Goal: Find specific page/section: Find specific page/section

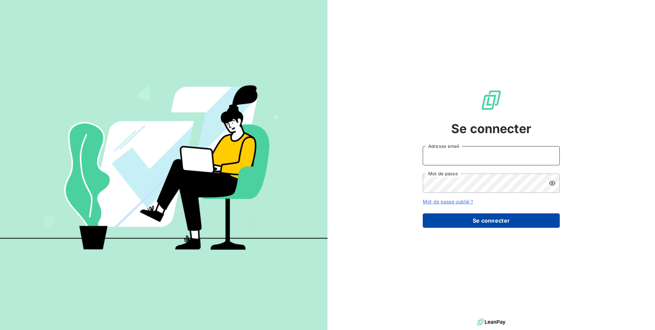
type input "[EMAIL_ADDRESS][DOMAIN_NAME]"
click at [480, 220] on button "Se connecter" at bounding box center [491, 220] width 137 height 14
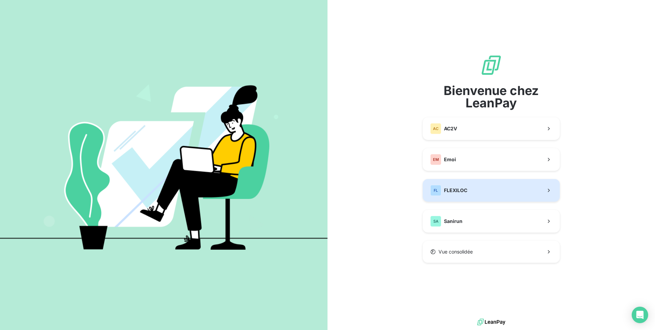
click at [456, 192] on span "FLEXILOC" at bounding box center [455, 190] width 23 height 7
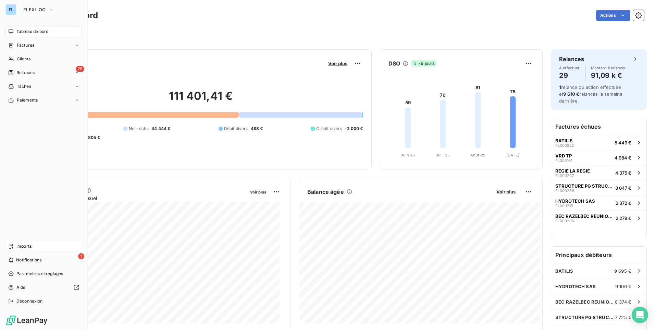
click at [22, 247] on span "Imports" at bounding box center [23, 246] width 15 height 6
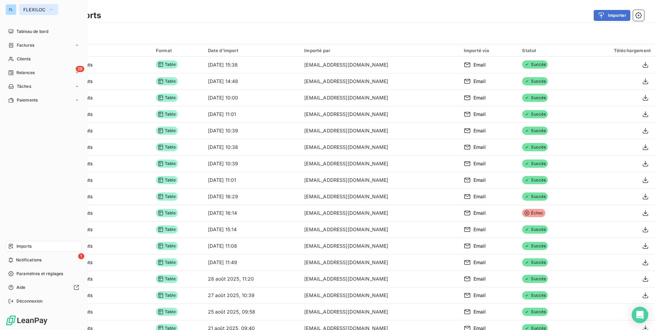
click at [51, 10] on icon "button" at bounding box center [51, 9] width 3 height 1
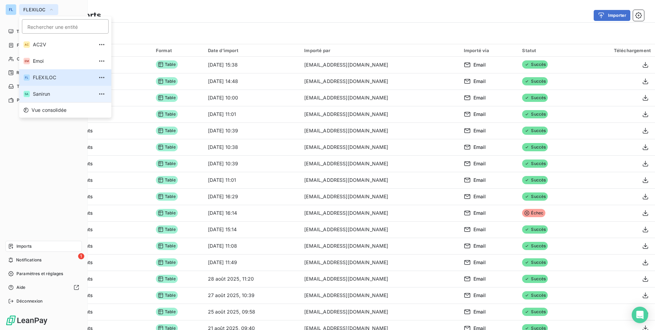
click at [53, 93] on span "Sanirun" at bounding box center [63, 93] width 61 height 7
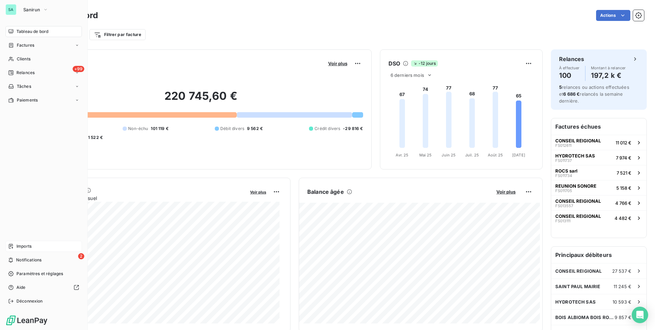
click at [48, 245] on div "Imports" at bounding box center [43, 246] width 76 height 11
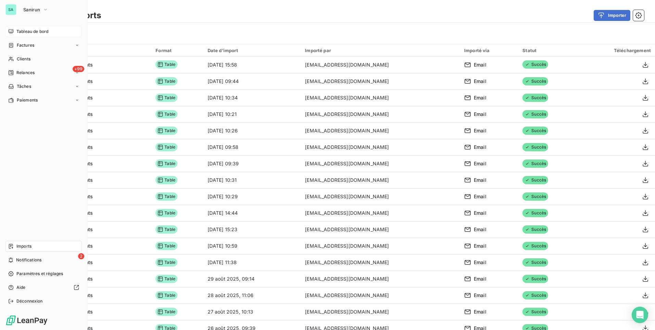
click at [33, 31] on span "Tableau de bord" at bounding box center [32, 31] width 32 height 6
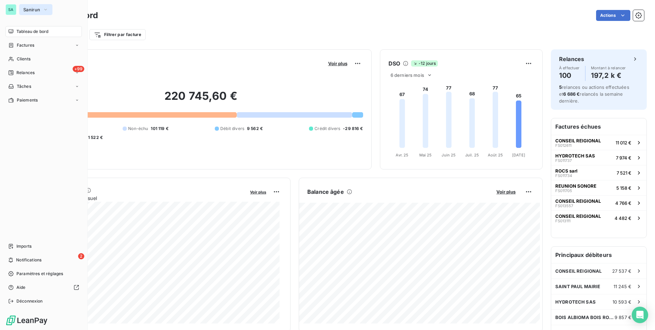
click at [49, 9] on button "Sanirun" at bounding box center [35, 9] width 33 height 11
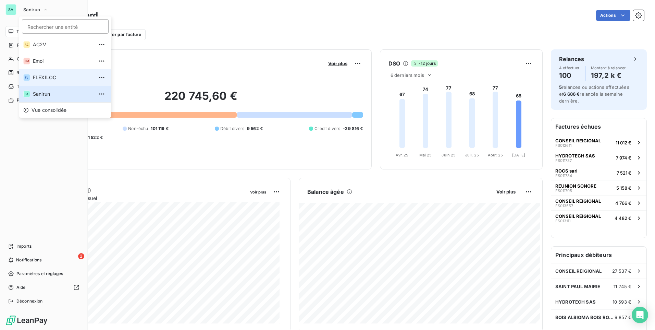
click at [49, 76] on span "FLEXILOC" at bounding box center [63, 77] width 61 height 7
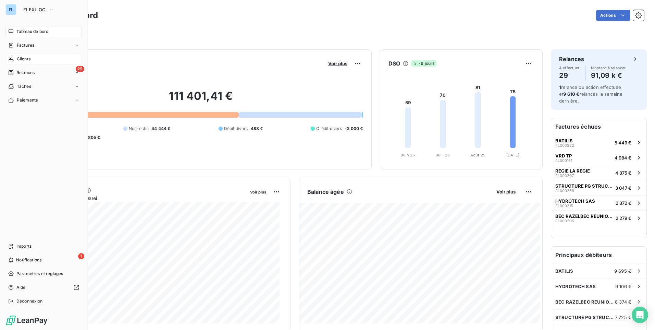
click at [34, 60] on div "Clients" at bounding box center [43, 58] width 76 height 11
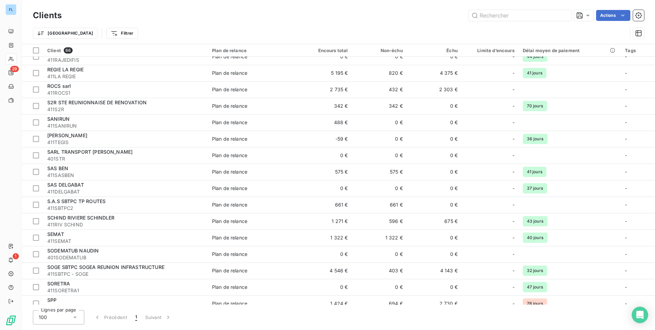
scroll to position [822, 0]
